Goal: Task Accomplishment & Management: Use online tool/utility

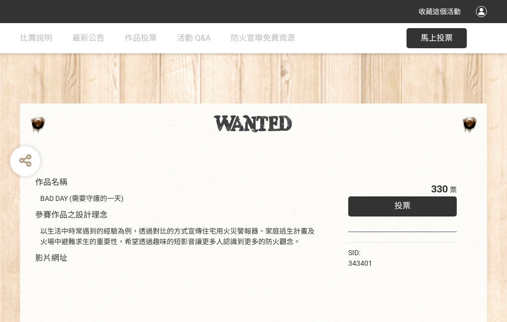
click at [483, 21] on div "收藏這個活動" at bounding box center [253, 11] width 507 height 23
click at [314, 99] on div "作品名稱 BAD DAY (需要守護的一天) 參賽作品之設計理念 以生活中時常遇到的經驗為例，透過對比的方式宣傳住宅用火災警報器、家庭逃生計畫及火場中避難求生…" at bounding box center [253, 234] width 507 height 423
click at [400, 204] on span "投票" at bounding box center [403, 206] width 16 height 10
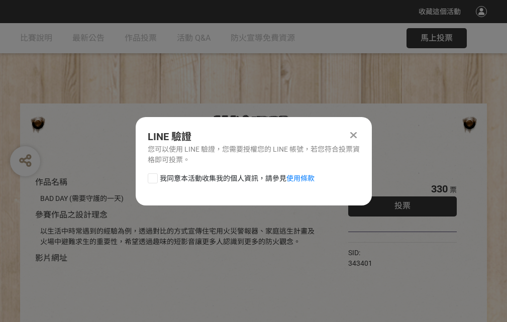
click at [152, 176] on div at bounding box center [153, 178] width 10 height 10
checkbox input "true"
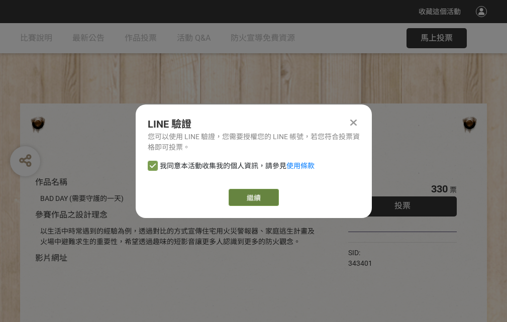
click at [253, 198] on link "繼續" at bounding box center [254, 197] width 50 height 17
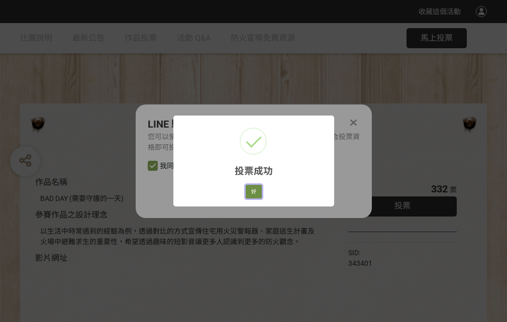
click at [251, 190] on button "好" at bounding box center [254, 192] width 16 height 14
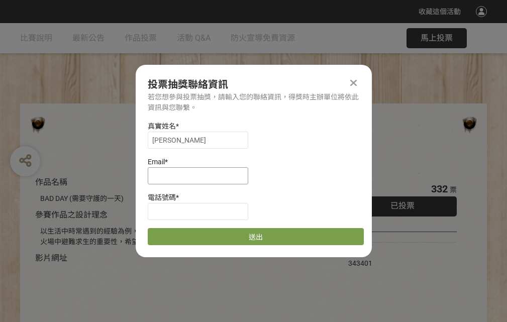
click at [201, 175] on input at bounding box center [198, 175] width 101 height 17
type input "[EMAIL_ADDRESS][DOMAIN_NAME]"
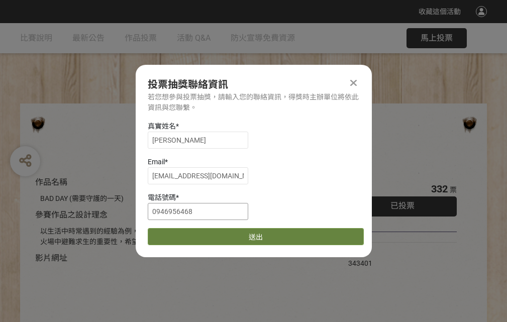
type input "0946956468"
click at [176, 233] on button "送出" at bounding box center [256, 236] width 216 height 17
